Goal: Task Accomplishment & Management: Manage account settings

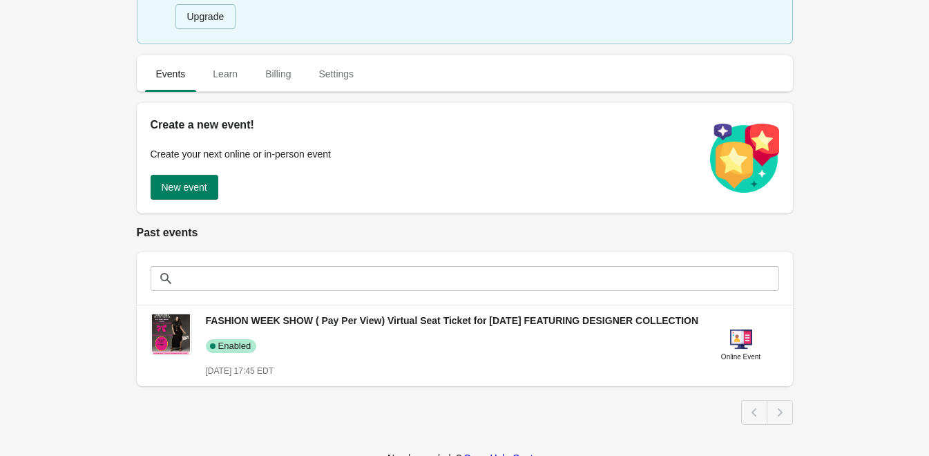
scroll to position [138, 0]
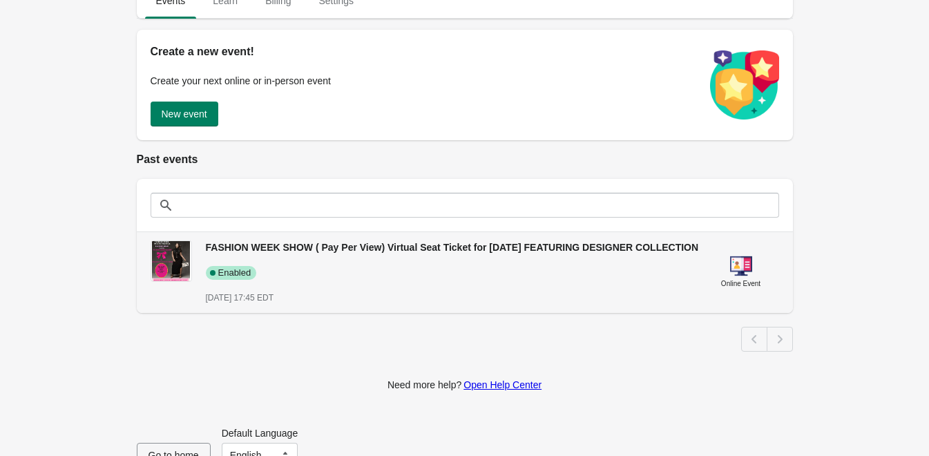
click at [387, 249] on span "FASHION WEEK SHOW ( Pay Per View) Virtual Seat Ticket for [DATE] FEATURING DESI…" at bounding box center [452, 247] width 493 height 11
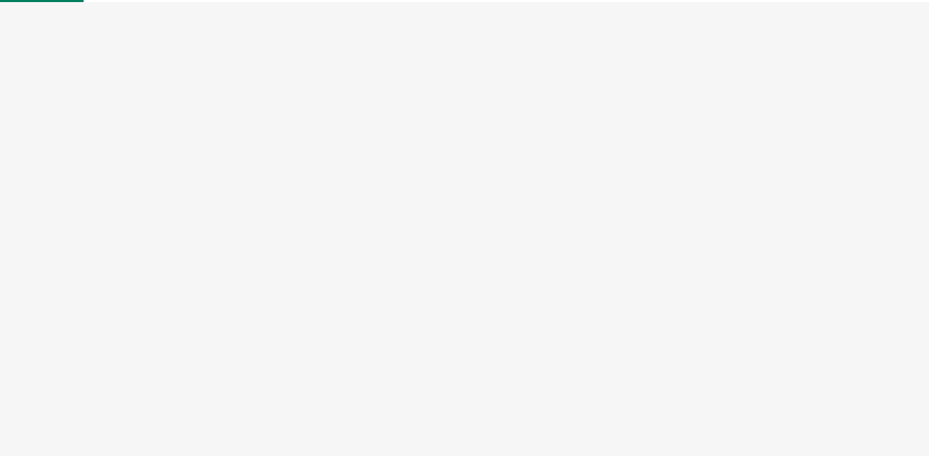
select select "US"
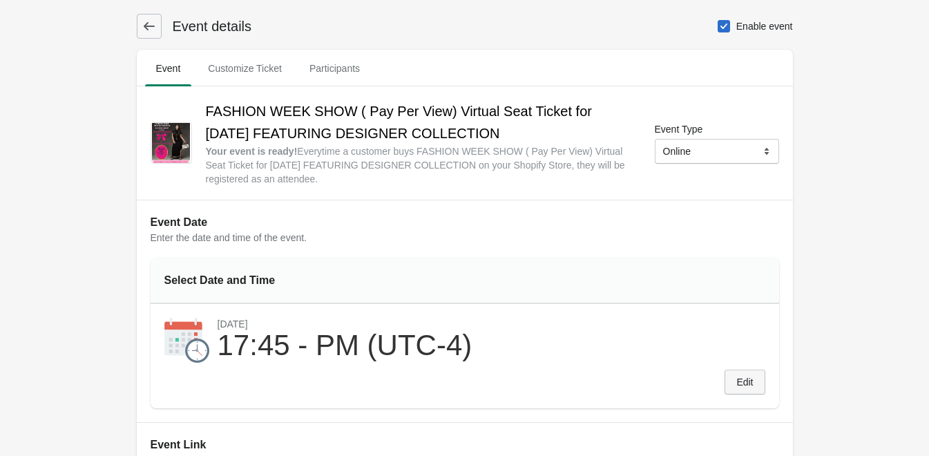
click at [745, 385] on span "Edit" at bounding box center [744, 381] width 17 height 11
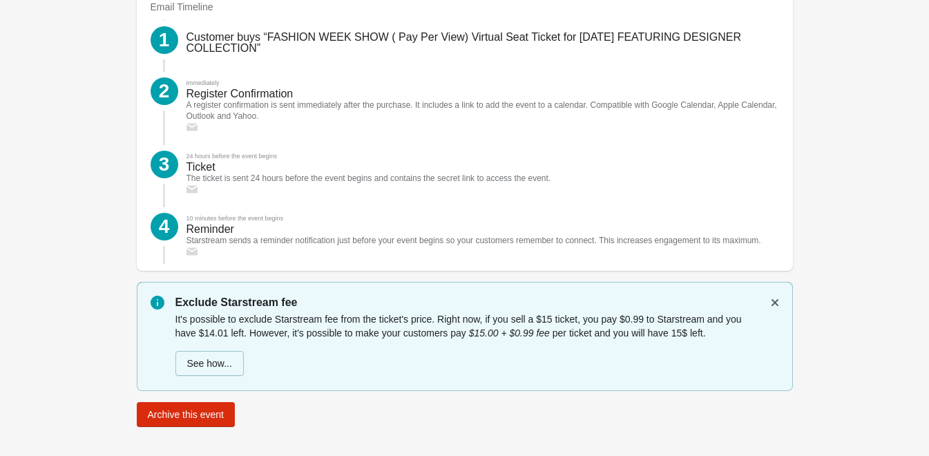
scroll to position [2009, 0]
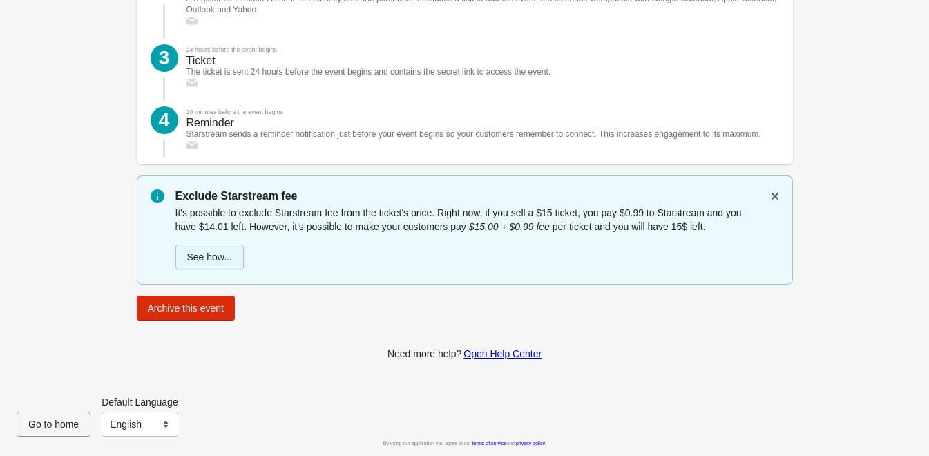
click at [211, 263] on button "See how..." at bounding box center [209, 257] width 68 height 25
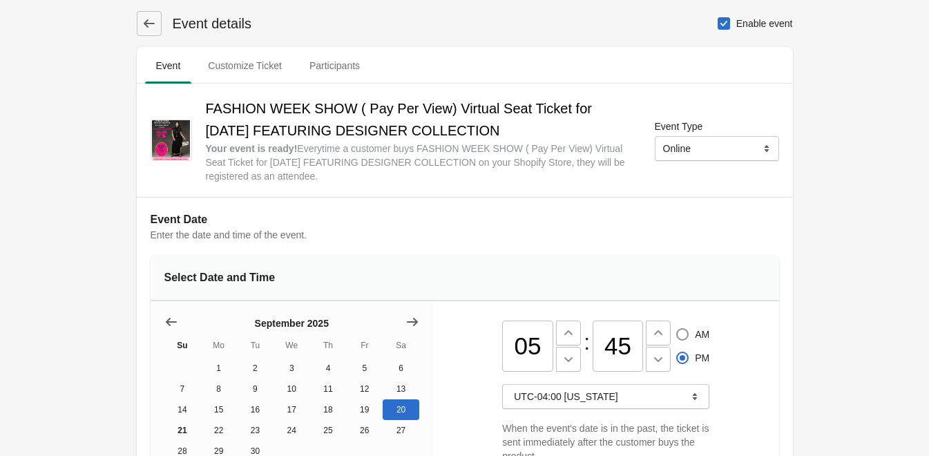
scroll to position [0, 0]
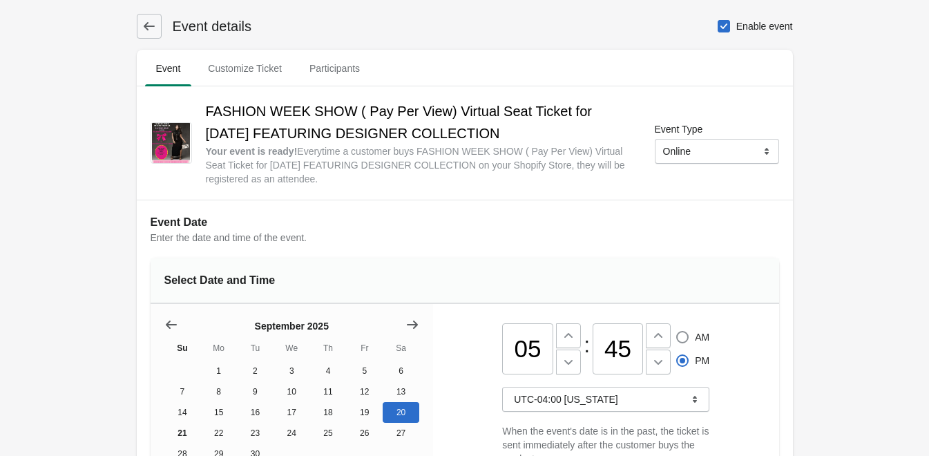
click at [140, 26] on button at bounding box center [149, 26] width 25 height 25
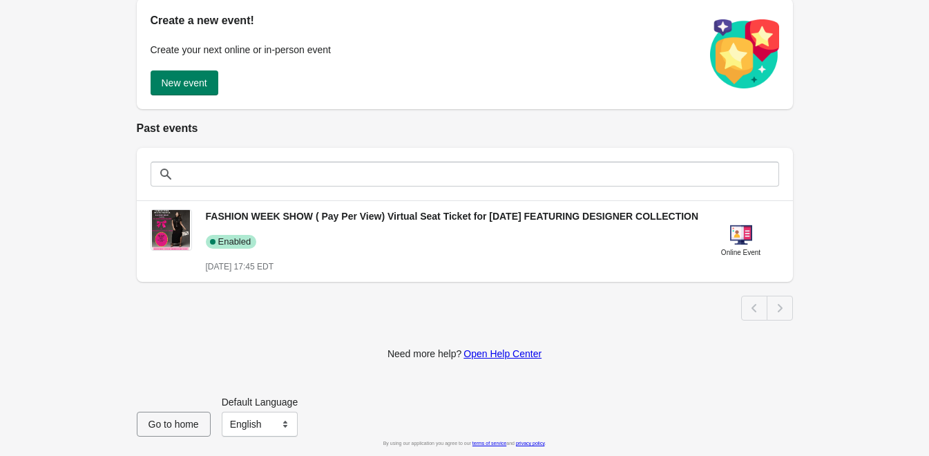
scroll to position [183, 0]
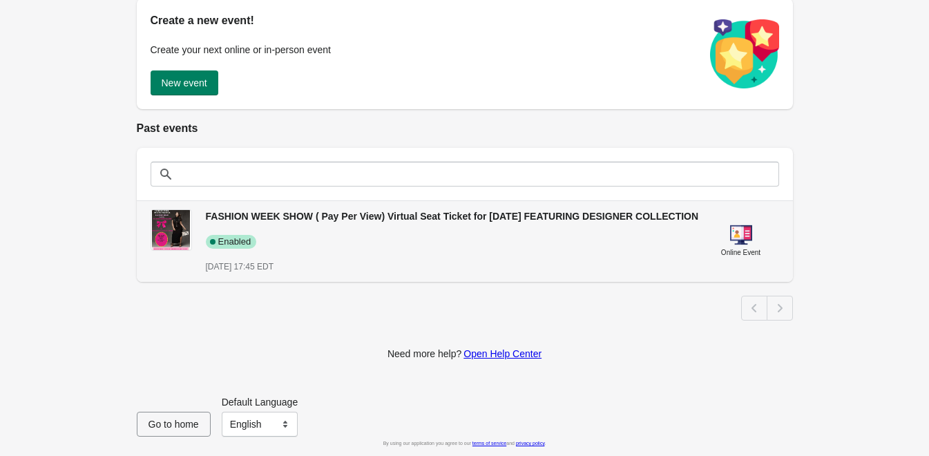
click at [318, 211] on span "FASHION WEEK SHOW ( Pay Per View) Virtual Seat Ticket for [DATE] FEATURING DESI…" at bounding box center [452, 216] width 493 height 11
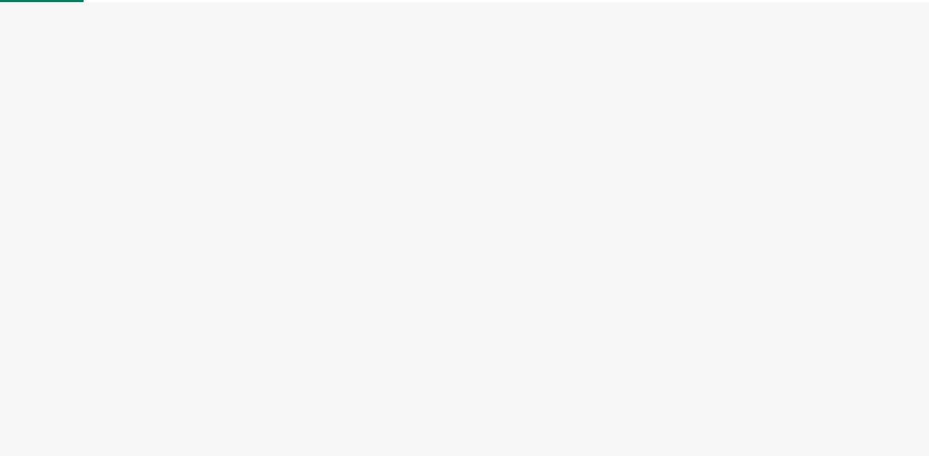
select select "US"
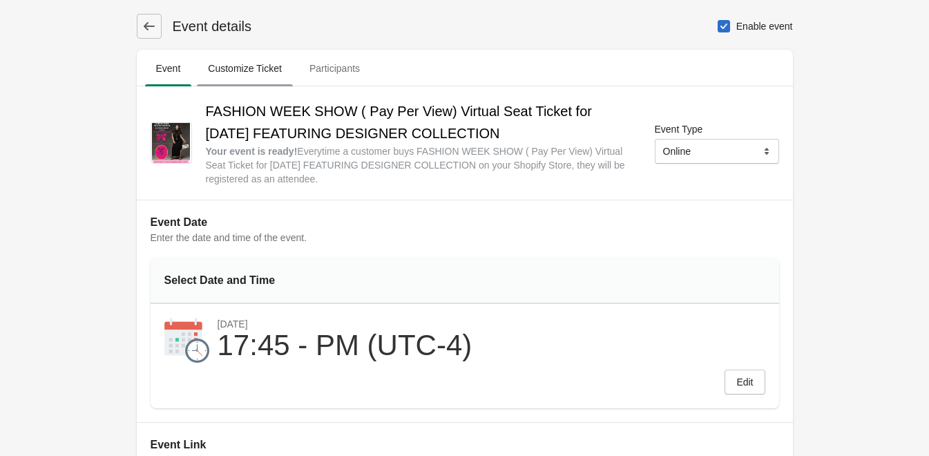
click at [245, 68] on span "Customize Ticket" at bounding box center [245, 68] width 96 height 25
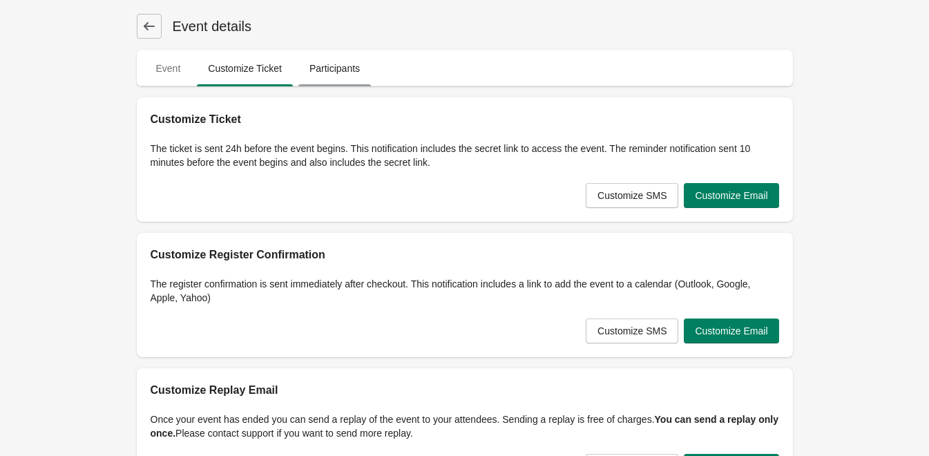
click at [336, 73] on span "Participants" at bounding box center [334, 68] width 73 height 25
select select "US"
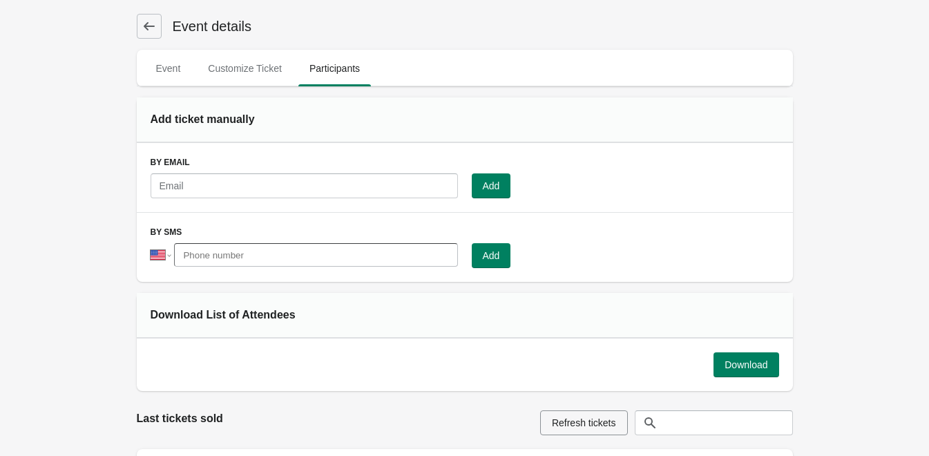
click at [152, 28] on icon at bounding box center [149, 26] width 14 height 14
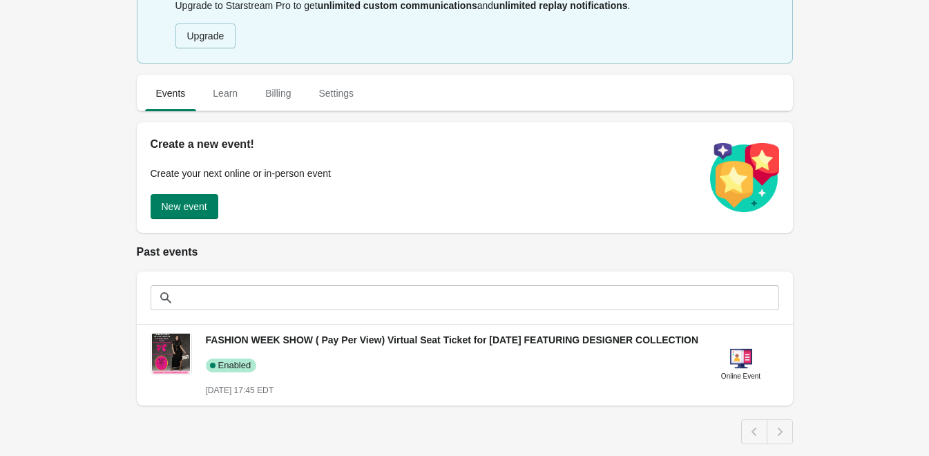
scroll to position [69, 0]
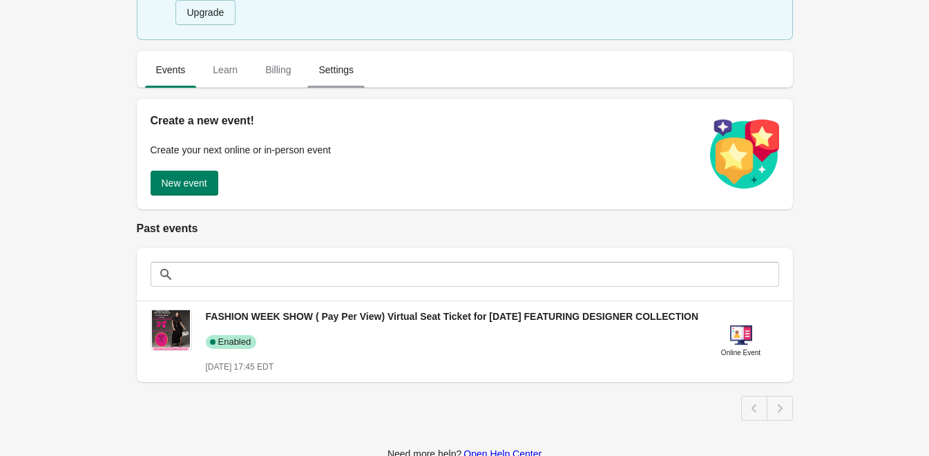
click at [336, 70] on span "Settings" at bounding box center [335, 69] width 57 height 25
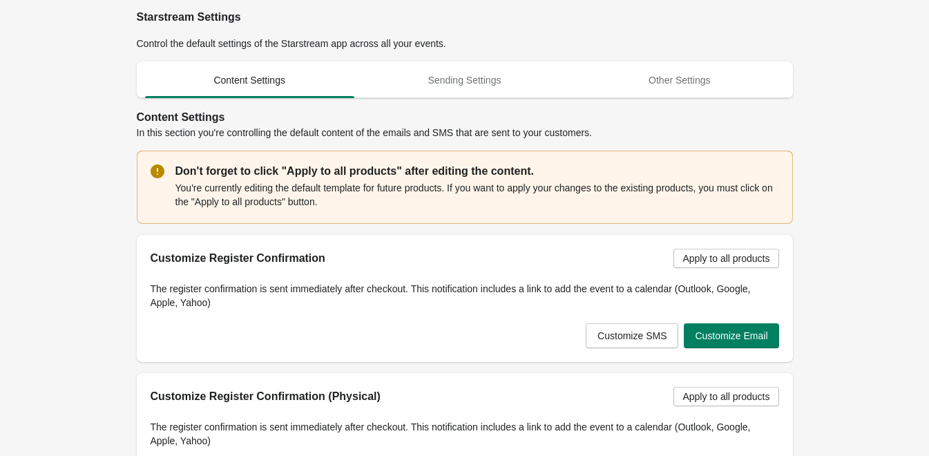
scroll to position [138, 0]
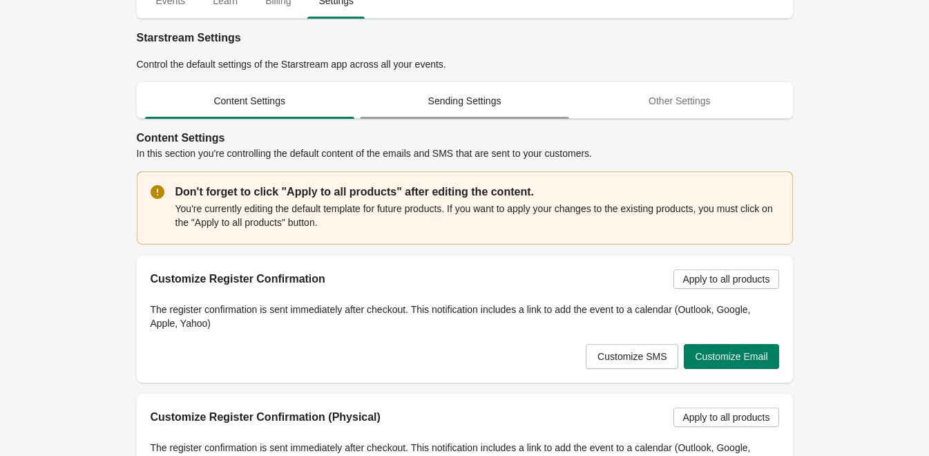
click at [459, 102] on span "Sending Settings" at bounding box center [464, 100] width 209 height 25
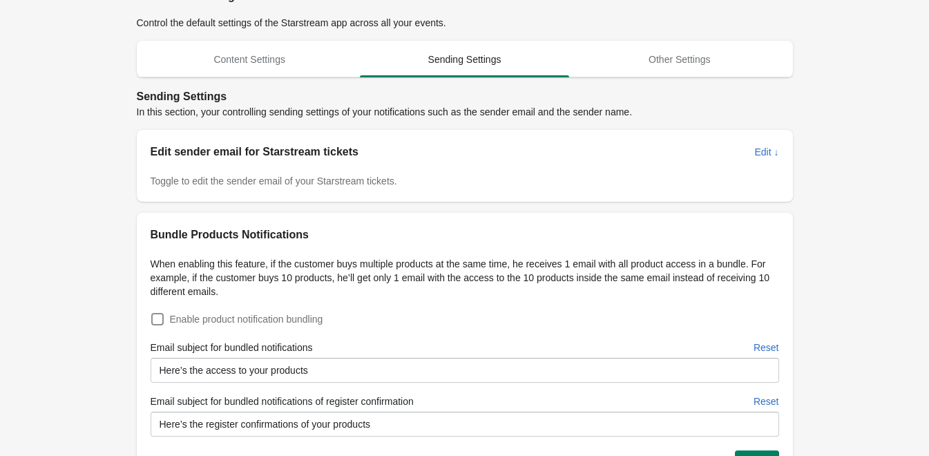
scroll to position [0, 0]
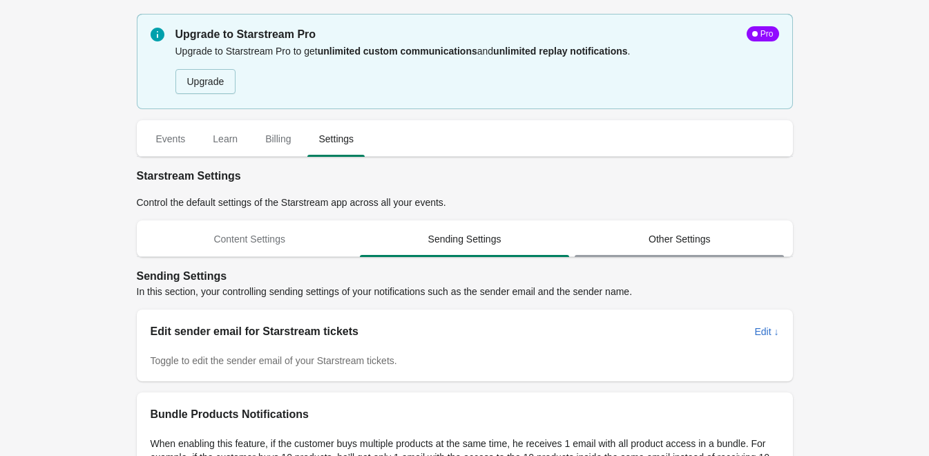
click at [667, 240] on span "Other Settings" at bounding box center [679, 239] width 209 height 25
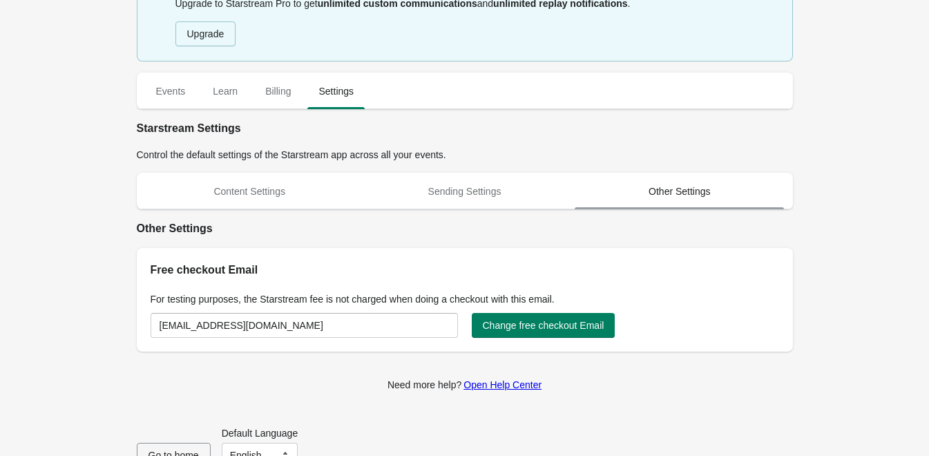
scroll to position [79, 0]
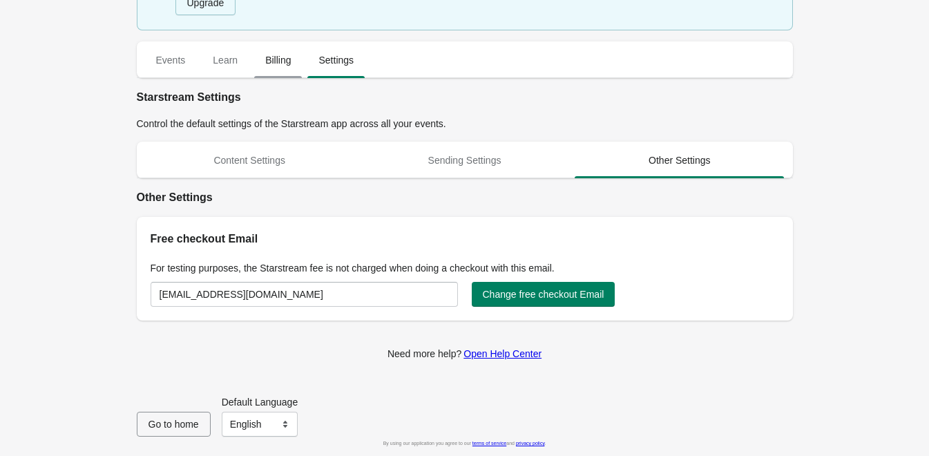
click at [278, 55] on span "Billing" at bounding box center [278, 60] width 48 height 25
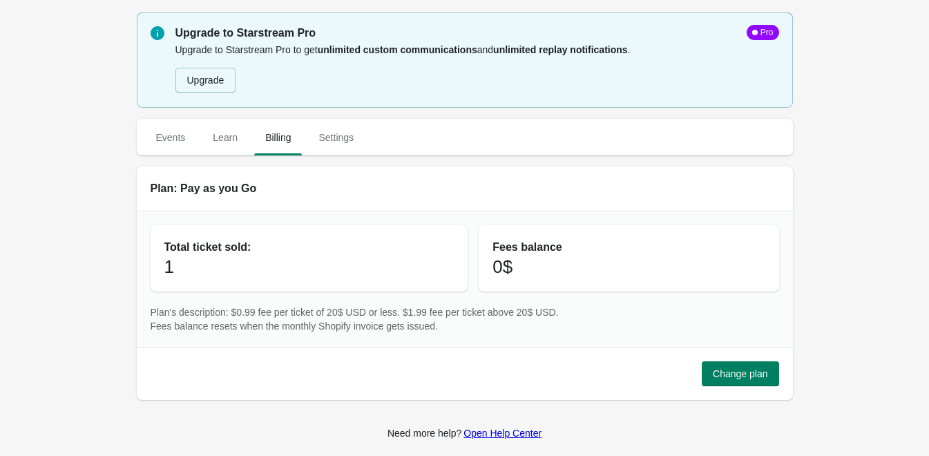
scroll to position [0, 0]
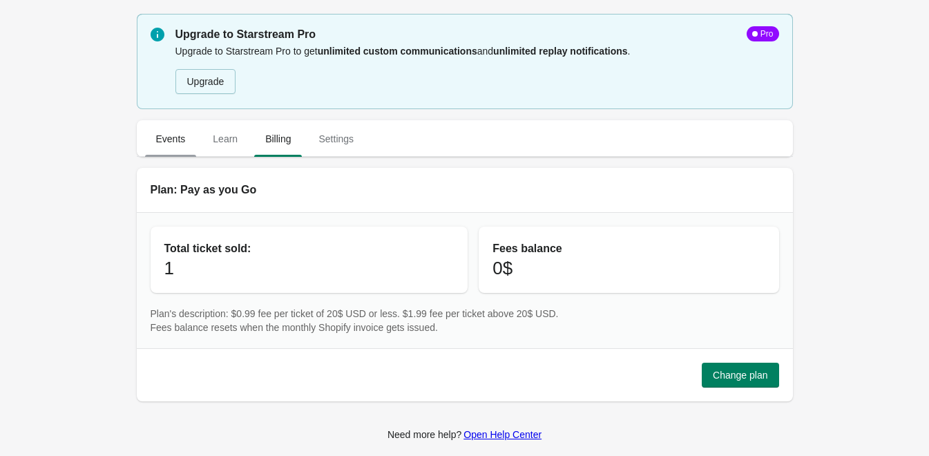
click at [172, 142] on span "Events" at bounding box center [171, 138] width 52 height 25
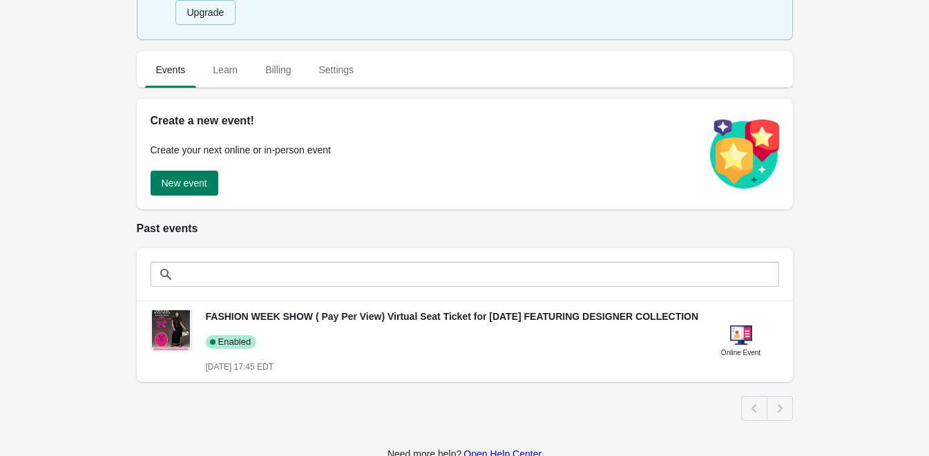
scroll to position [138, 0]
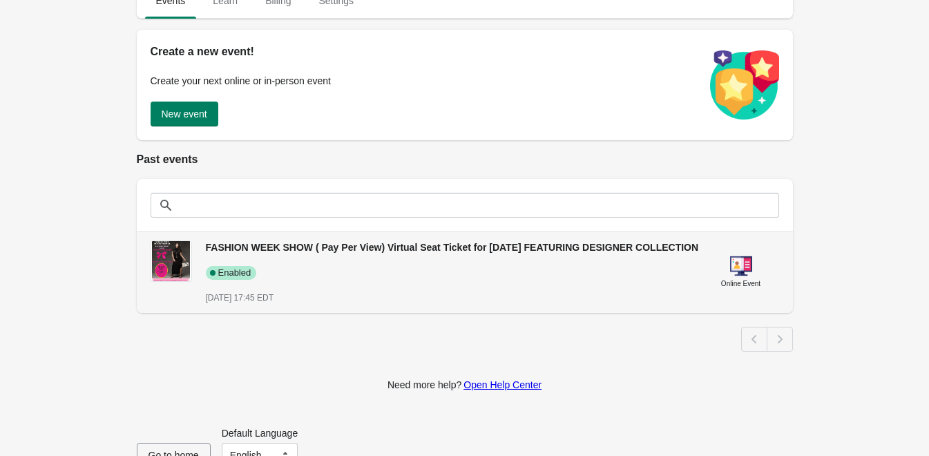
click at [227, 278] on span "Enabled" at bounding box center [234, 272] width 33 height 11
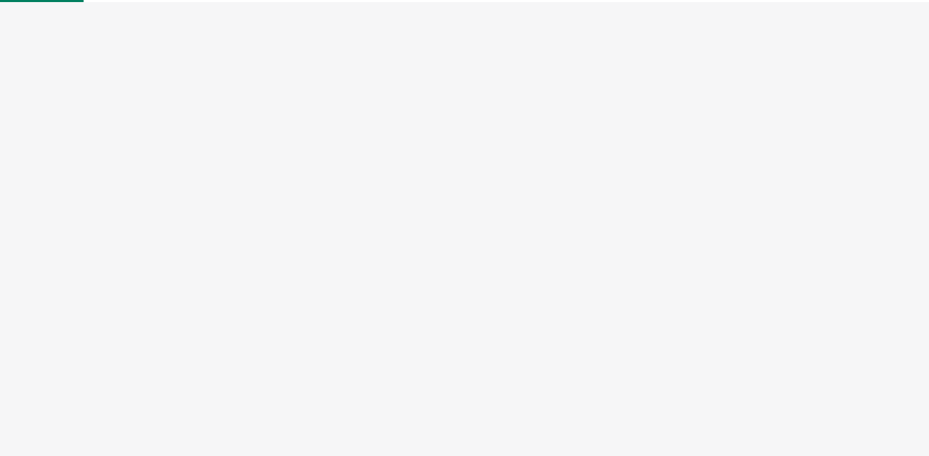
select select "US"
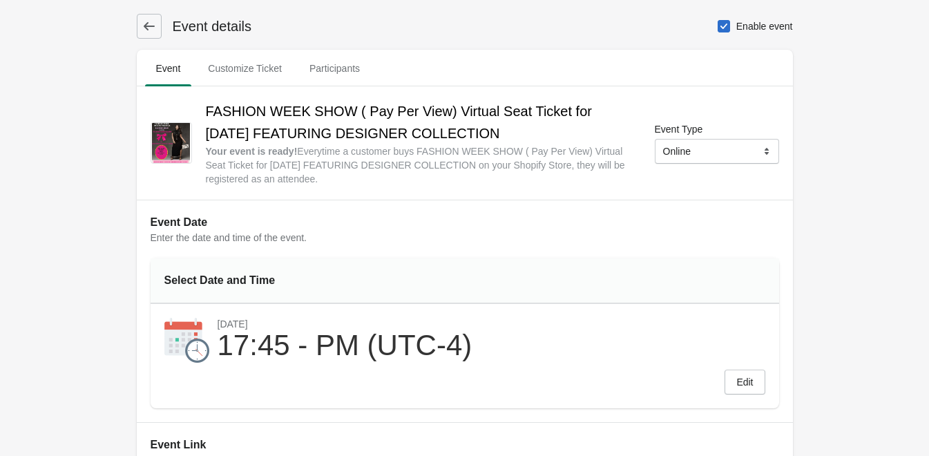
click at [725, 32] on span at bounding box center [724, 26] width 12 height 12
click at [718, 21] on input "Enable event" at bounding box center [718, 20] width 1 height 1
checkbox input "false"
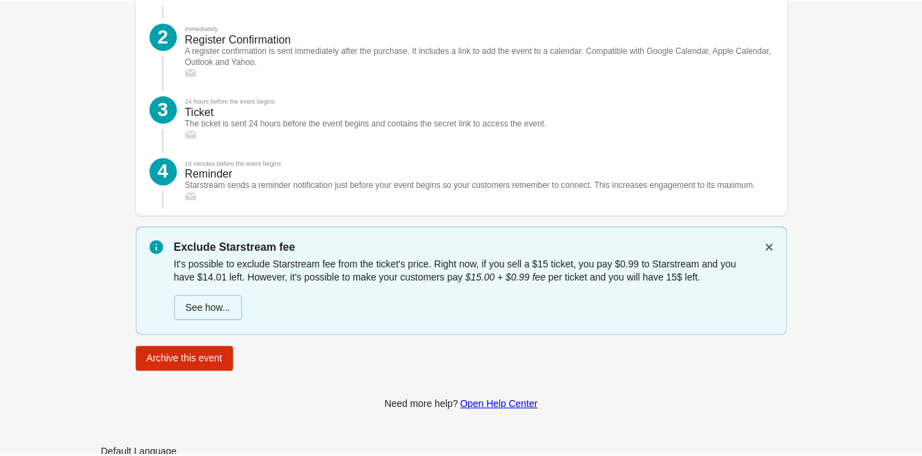
scroll to position [1966, 0]
